Goal: Check status: Check status

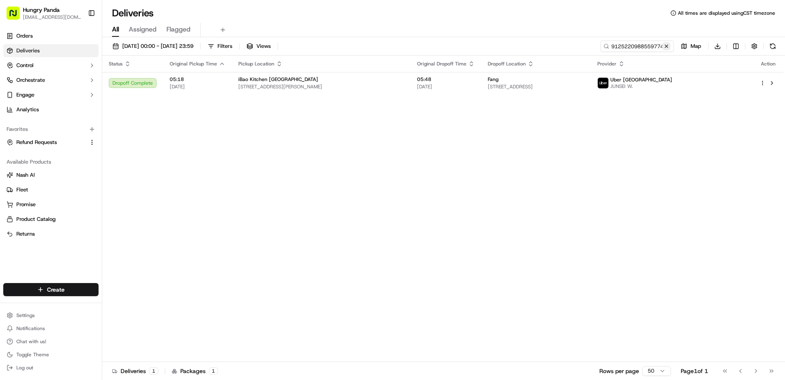
click at [667, 46] on button at bounding box center [667, 46] width 8 height 8
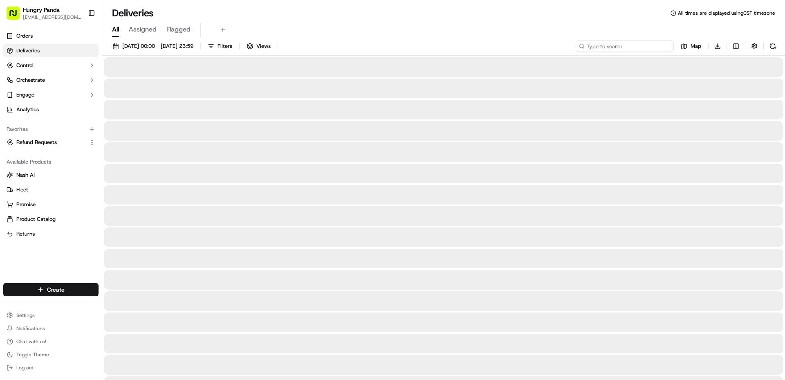
click at [637, 47] on input at bounding box center [625, 45] width 98 height 11
paste input "0235274378254784071843"
type input "0235274378254784071843"
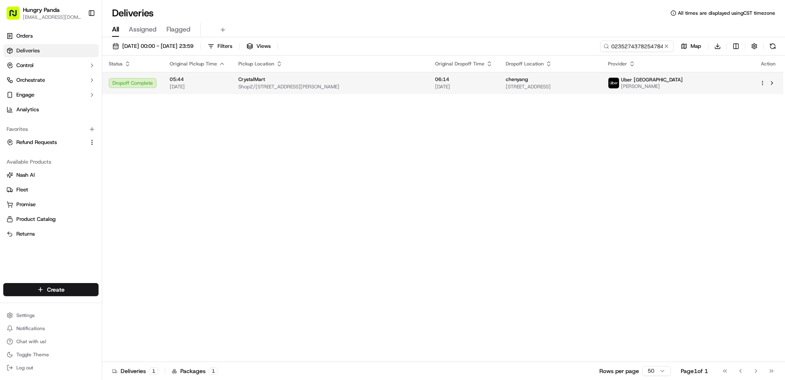
click at [414, 87] on span "Shop2/[STREET_ADDRESS][PERSON_NAME]" at bounding box center [330, 86] width 184 height 7
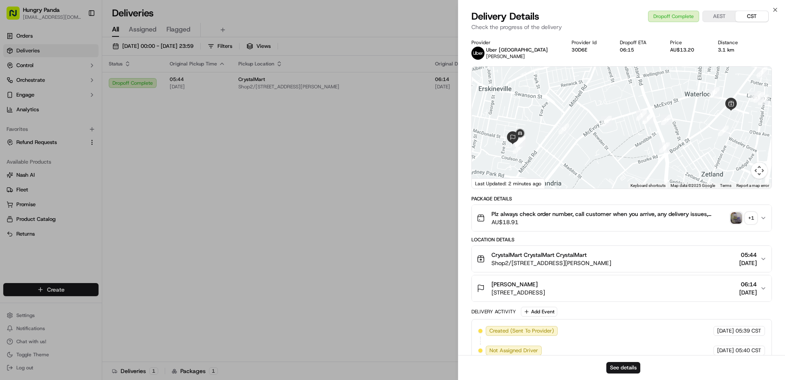
click at [737, 218] on img "button" at bounding box center [736, 217] width 11 height 11
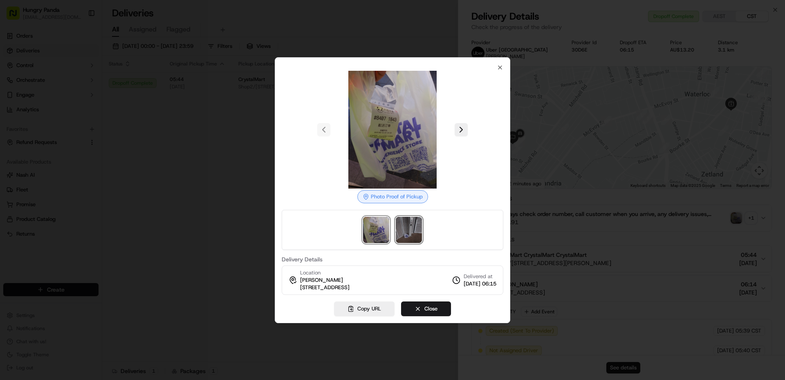
click at [411, 232] on img at bounding box center [409, 230] width 26 height 26
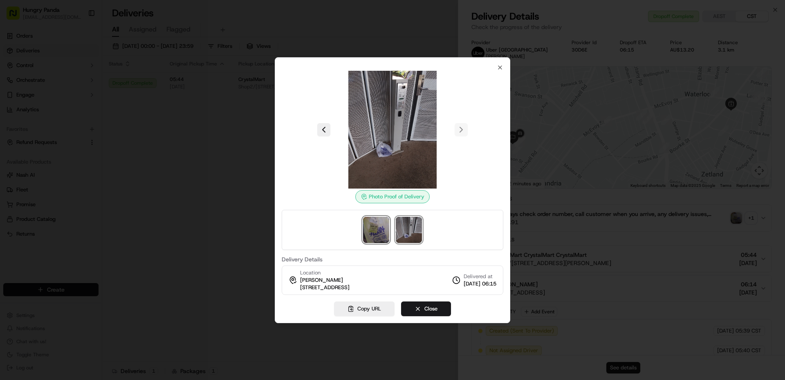
click at [373, 227] on img at bounding box center [376, 230] width 26 height 26
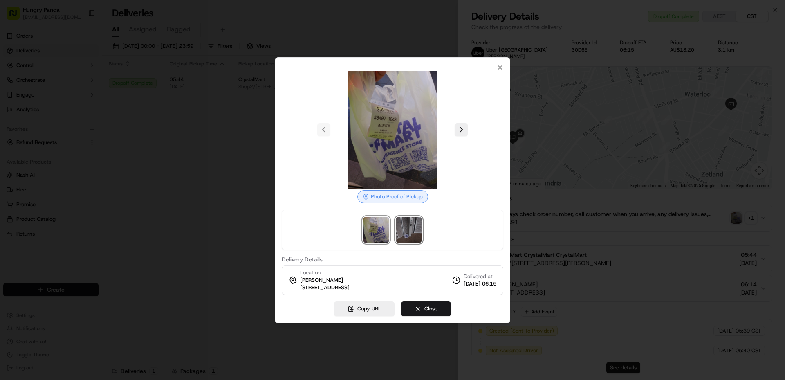
click at [403, 226] on img at bounding box center [409, 230] width 26 height 26
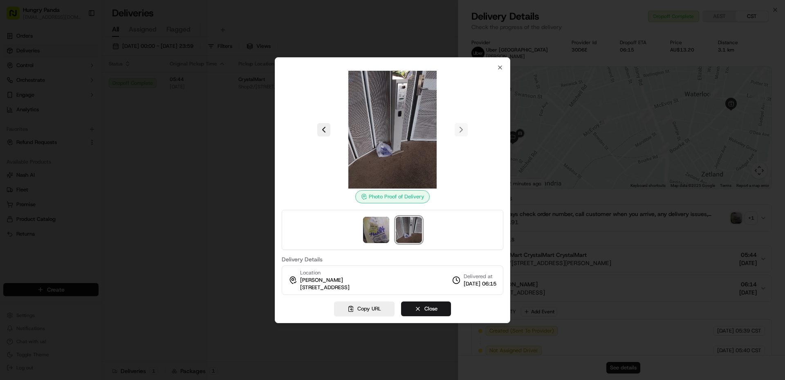
click at [227, 210] on div at bounding box center [392, 190] width 785 height 380
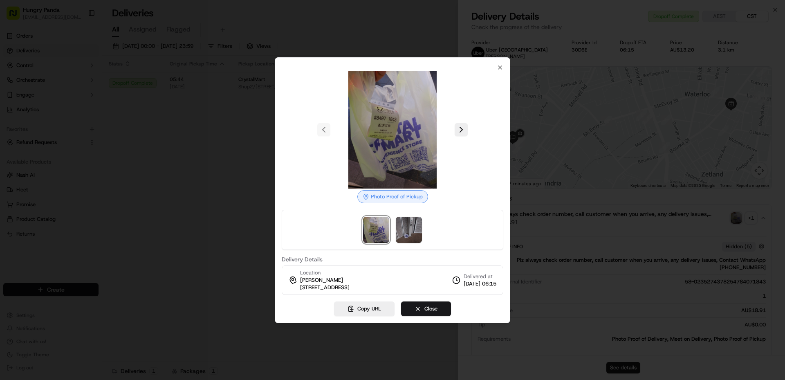
drag, startPoint x: 227, startPoint y: 210, endPoint x: 234, endPoint y: 209, distance: 7.1
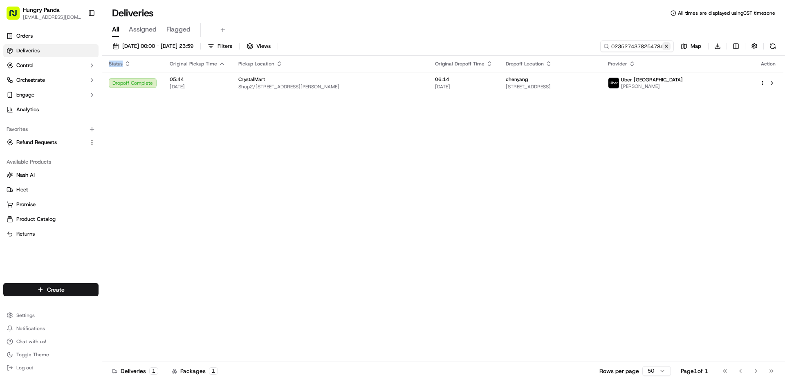
drag, startPoint x: 666, startPoint y: 44, endPoint x: 630, endPoint y: 54, distance: 37.6
click at [664, 44] on button at bounding box center [667, 46] width 8 height 8
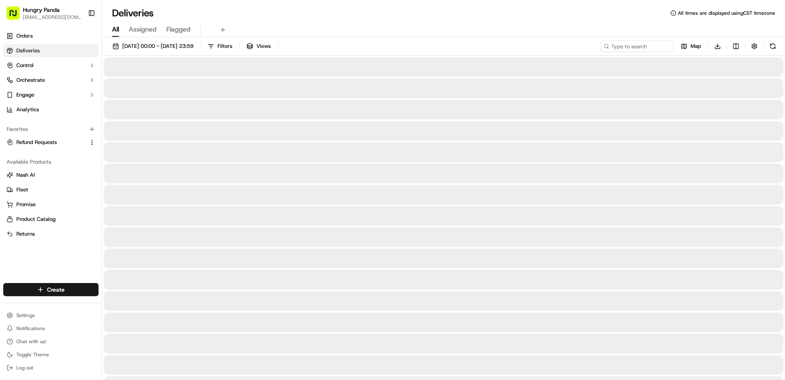
click at [626, 52] on div "[DATE] 00:00 - [DATE] 23:59 Filters Views Map Download" at bounding box center [443, 47] width 683 height 15
paste input "053127832895179345219"
click at [626, 50] on input "053127832895179345219" at bounding box center [625, 45] width 98 height 11
type input "053127832895179345219"
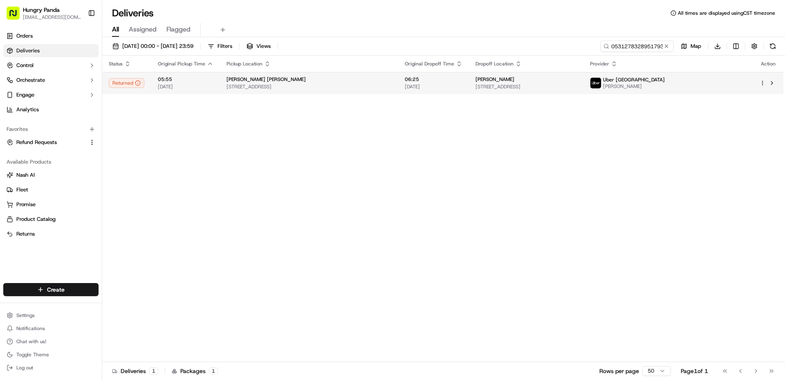
click at [386, 91] on td "[PERSON_NAME] [PERSON_NAME] [STREET_ADDRESS]" at bounding box center [309, 83] width 178 height 22
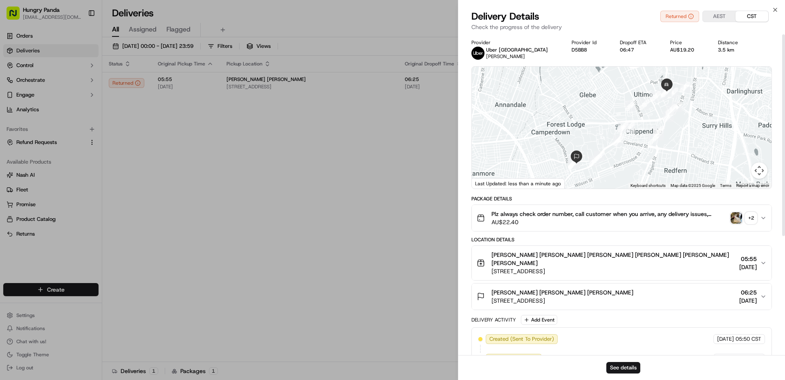
click at [738, 221] on img "button" at bounding box center [736, 217] width 11 height 11
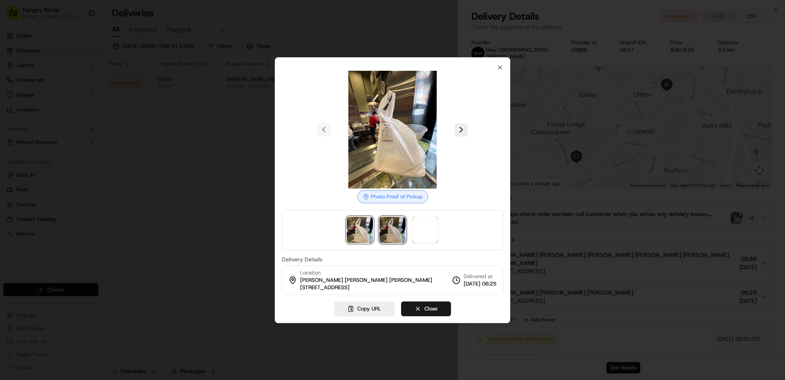
drag, startPoint x: 387, startPoint y: 232, endPoint x: 405, endPoint y: 232, distance: 18.0
click at [387, 232] on img at bounding box center [393, 230] width 26 height 26
click at [422, 236] on span at bounding box center [425, 230] width 26 height 26
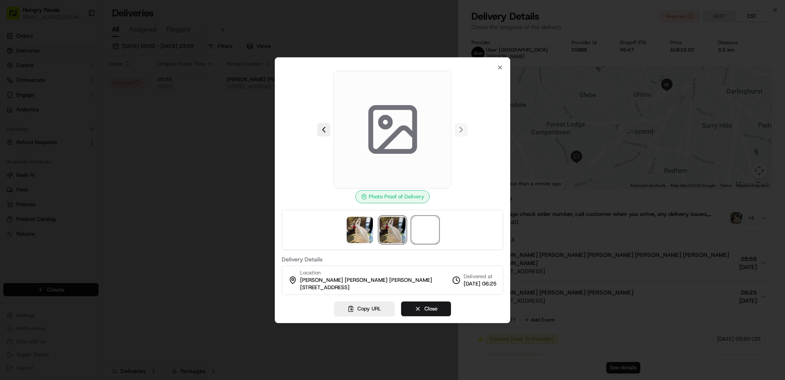
click at [396, 236] on img at bounding box center [393, 230] width 26 height 26
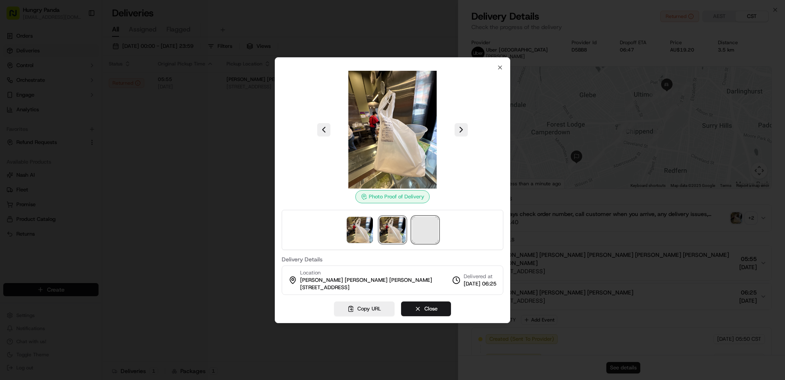
click at [432, 232] on span at bounding box center [425, 230] width 26 height 26
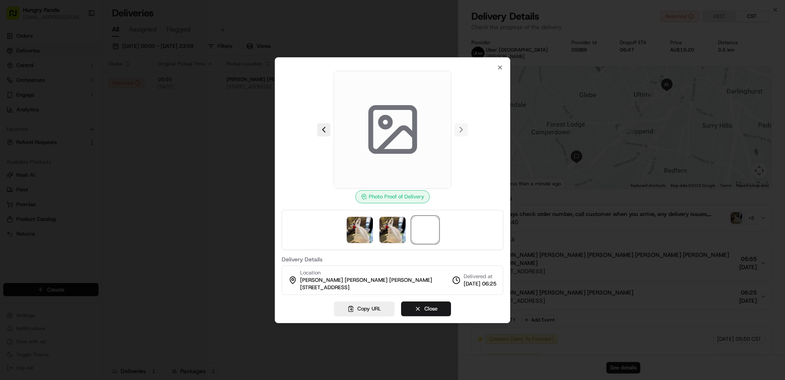
click at [406, 232] on div at bounding box center [393, 230] width 222 height 40
click at [432, 228] on span at bounding box center [425, 230] width 26 height 26
click at [388, 228] on img at bounding box center [393, 230] width 26 height 26
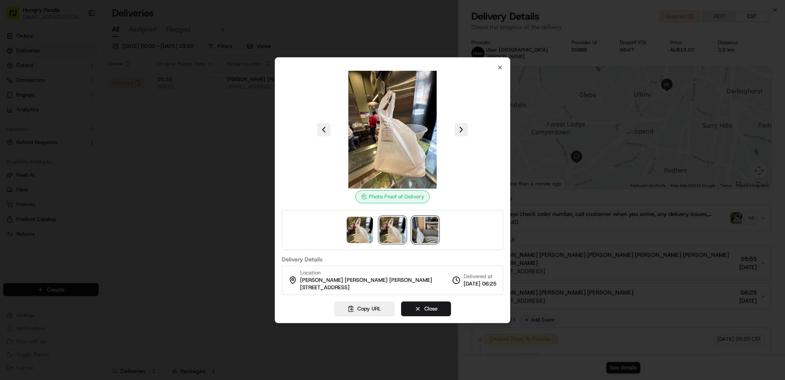
click at [420, 227] on img at bounding box center [425, 230] width 26 height 26
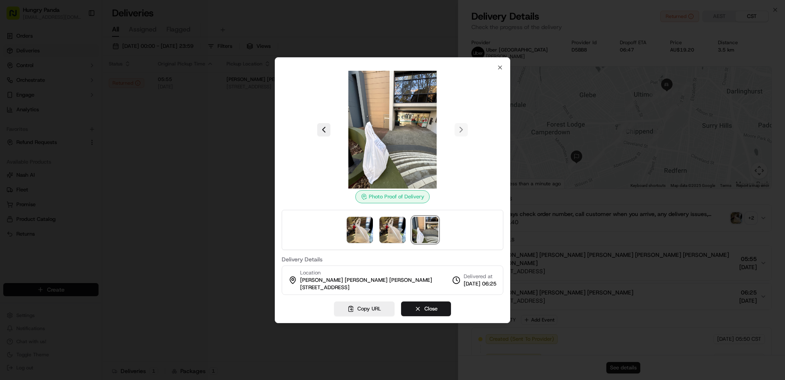
click at [396, 151] on img at bounding box center [393, 130] width 118 height 118
click at [400, 227] on img at bounding box center [393, 230] width 26 height 26
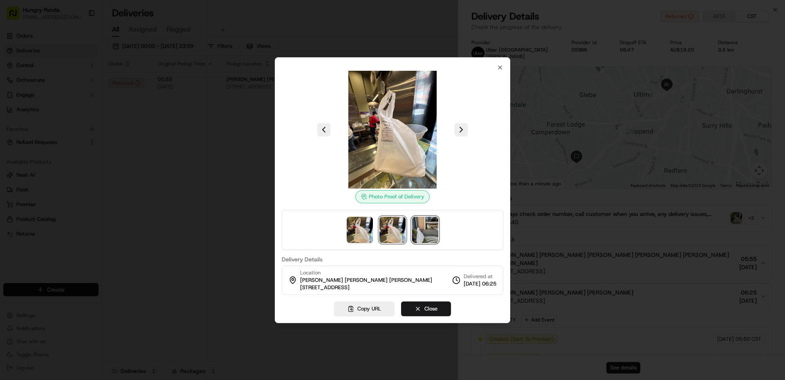
click at [420, 227] on img at bounding box center [425, 230] width 26 height 26
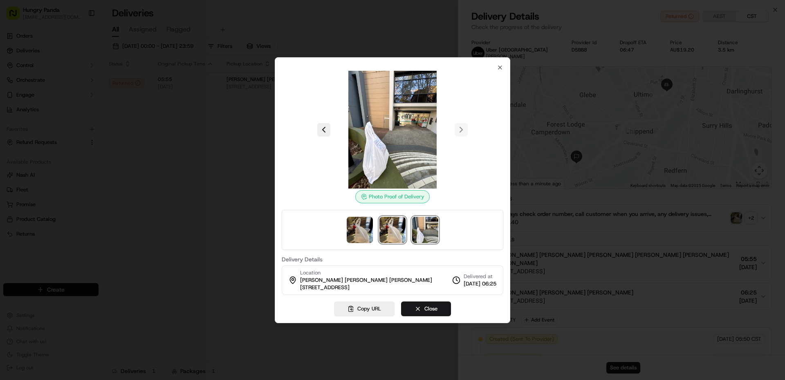
drag, startPoint x: 392, startPoint y: 227, endPoint x: 366, endPoint y: 231, distance: 26.1
click at [391, 228] on img at bounding box center [393, 230] width 26 height 26
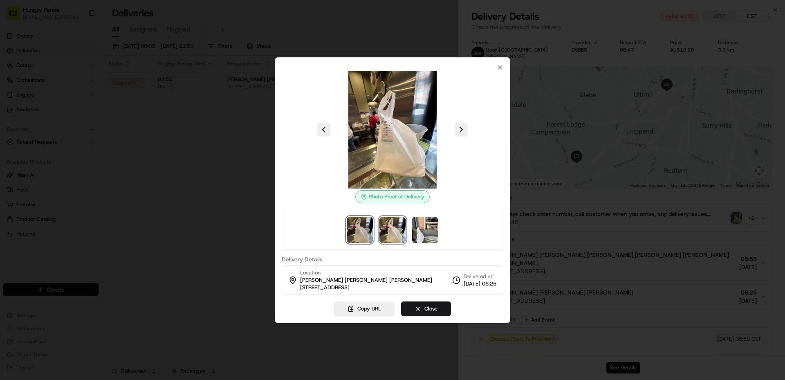
click at [366, 231] on img at bounding box center [360, 230] width 26 height 26
click at [431, 226] on img at bounding box center [425, 230] width 26 height 26
